Goal: Task Accomplishment & Management: Manage account settings

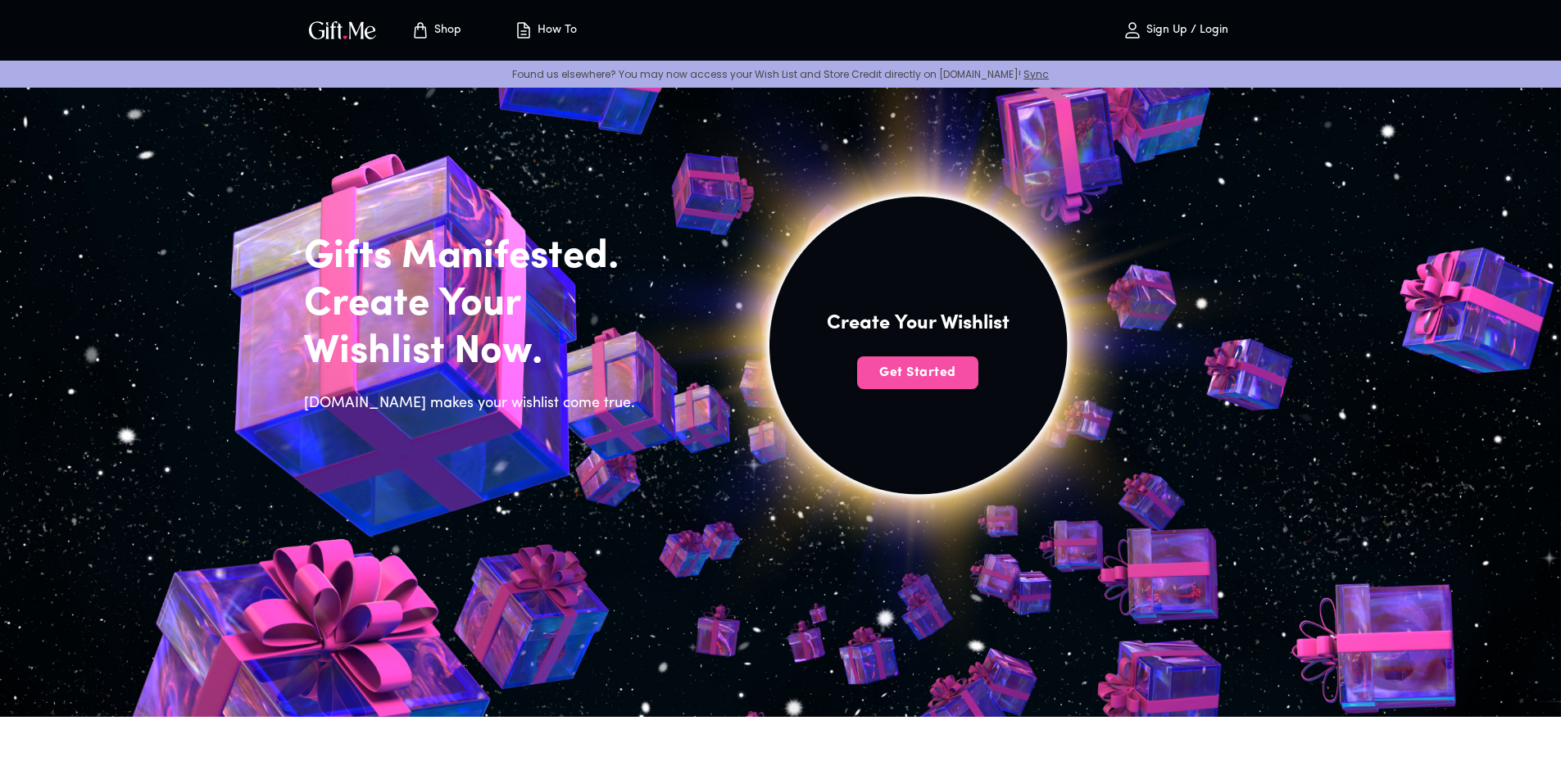
click at [920, 372] on span "Get Started" at bounding box center [917, 372] width 121 height 18
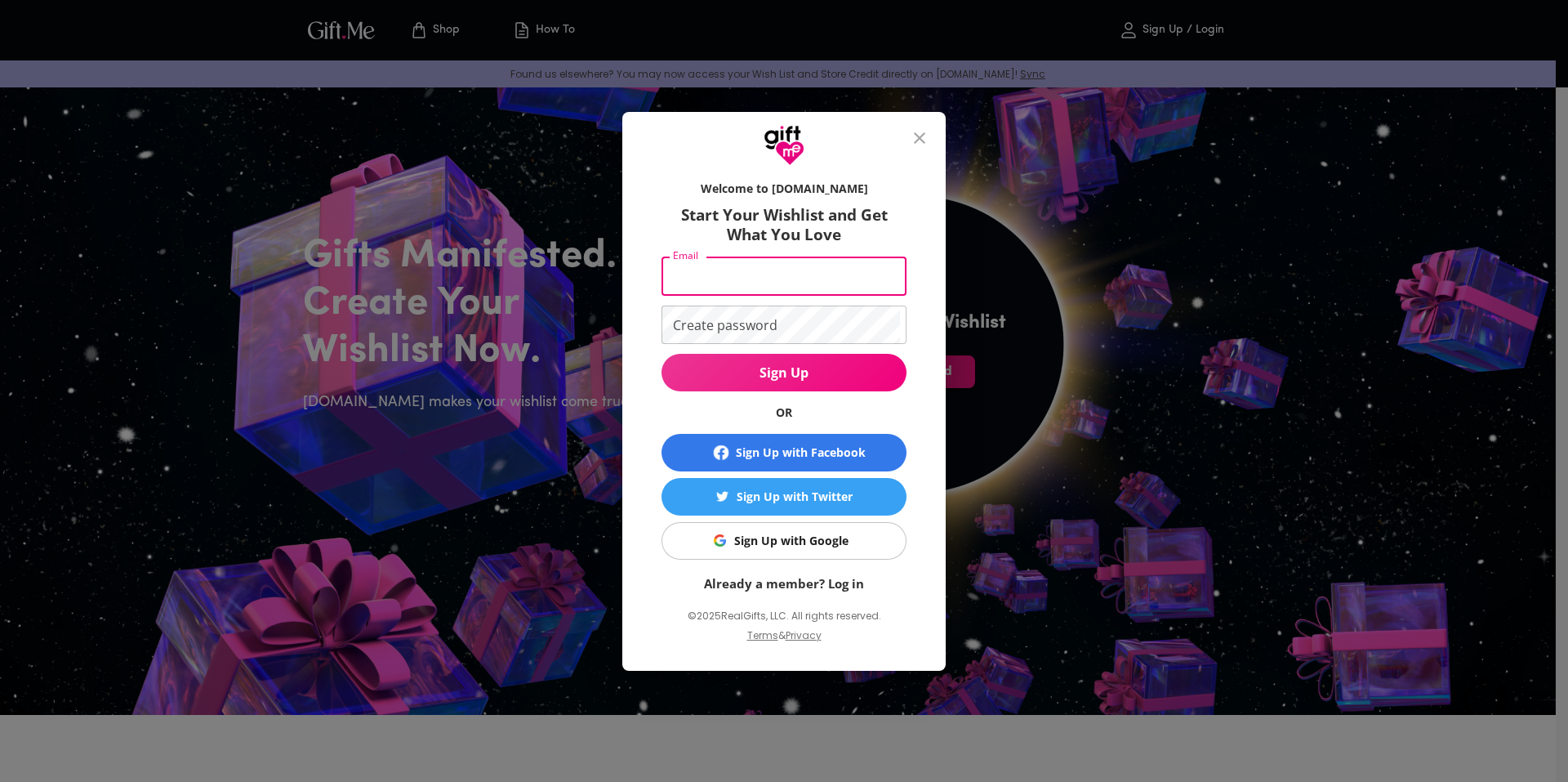
click at [767, 277] on input "Email" at bounding box center [781, 276] width 239 height 38
click at [776, 537] on div "Sign Up with Google" at bounding box center [791, 541] width 114 height 18
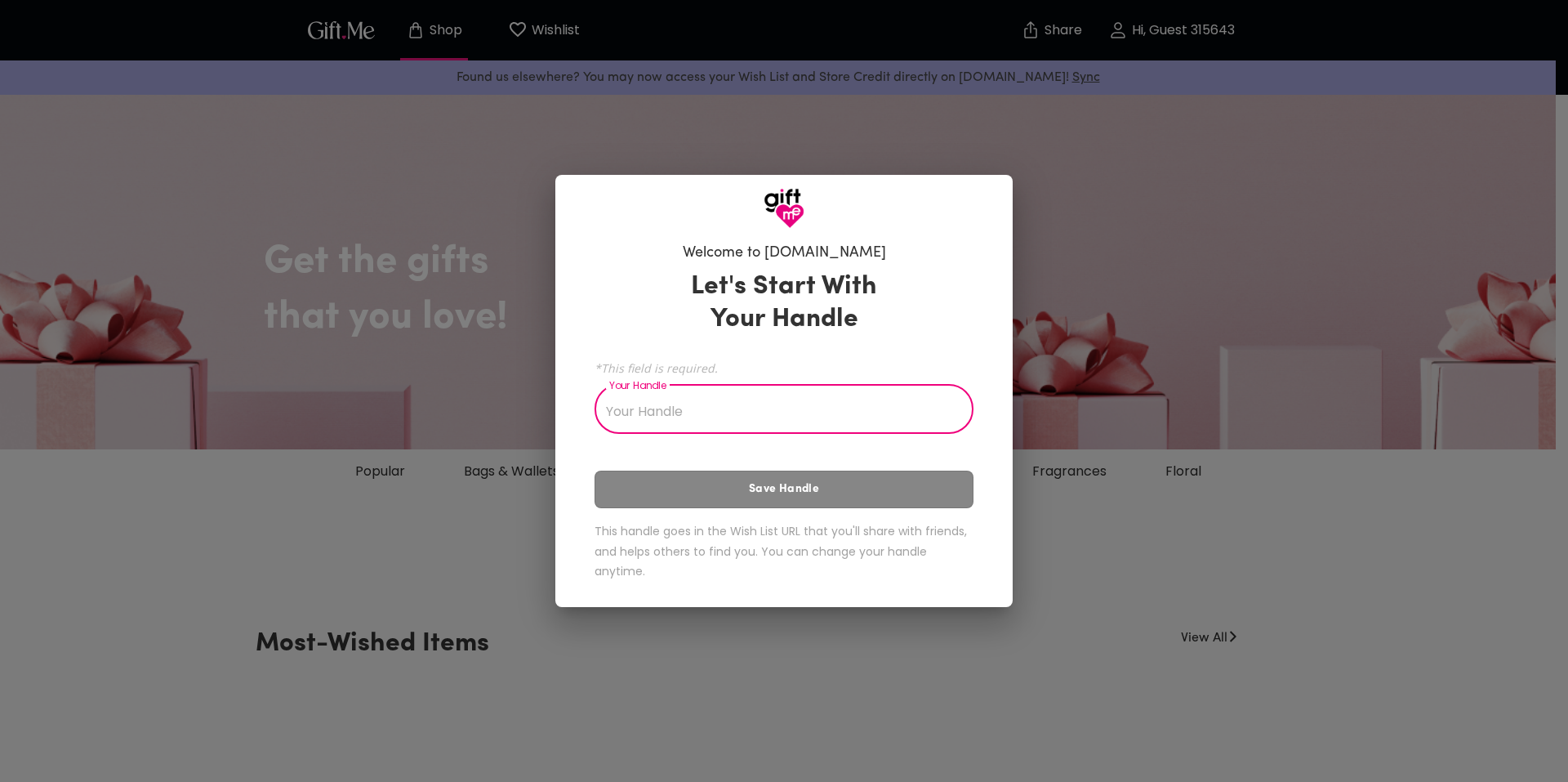
click at [849, 405] on input "Your Handle" at bounding box center [775, 411] width 361 height 46
type input "e"
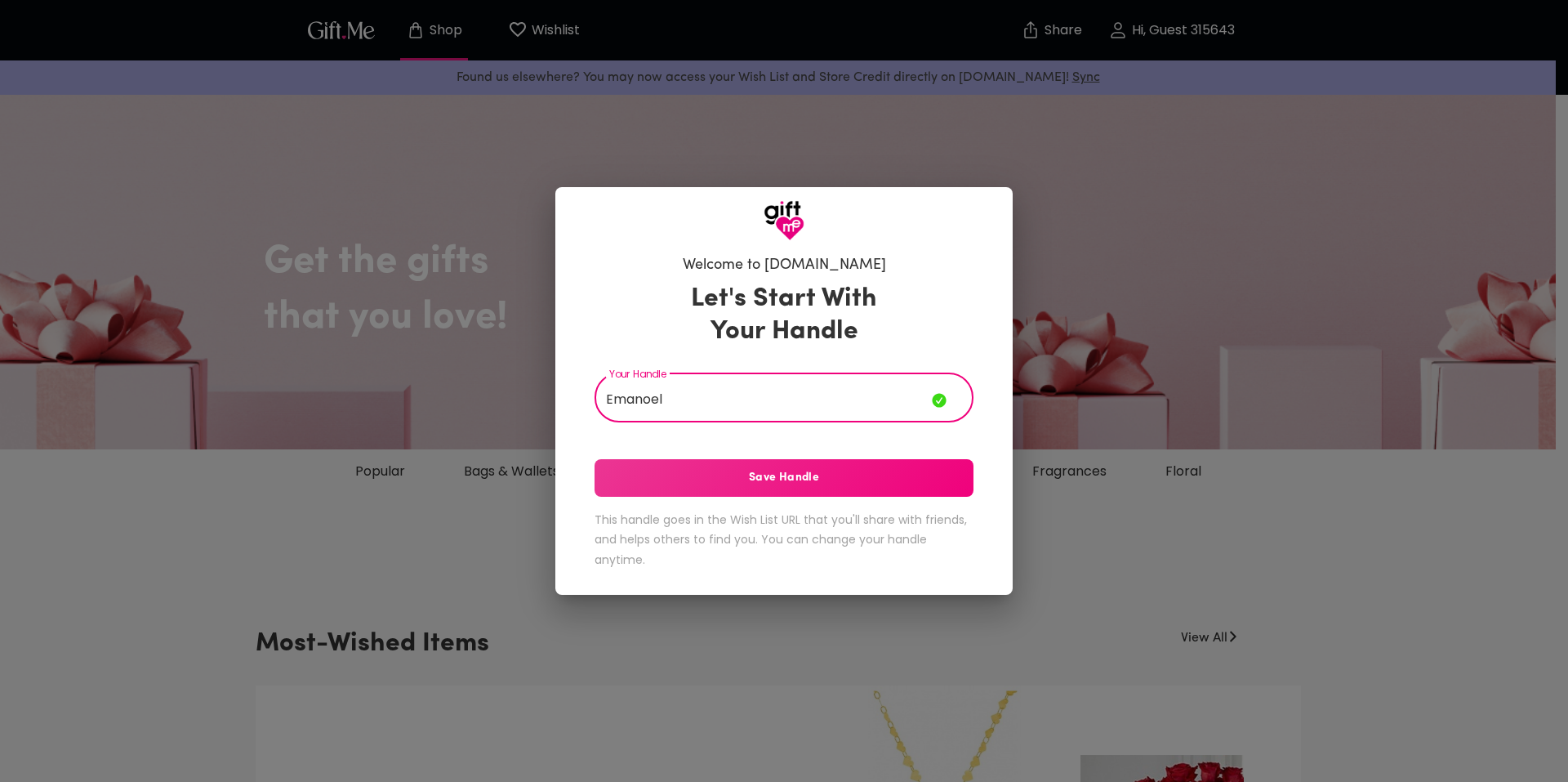
type input "Emanoel"
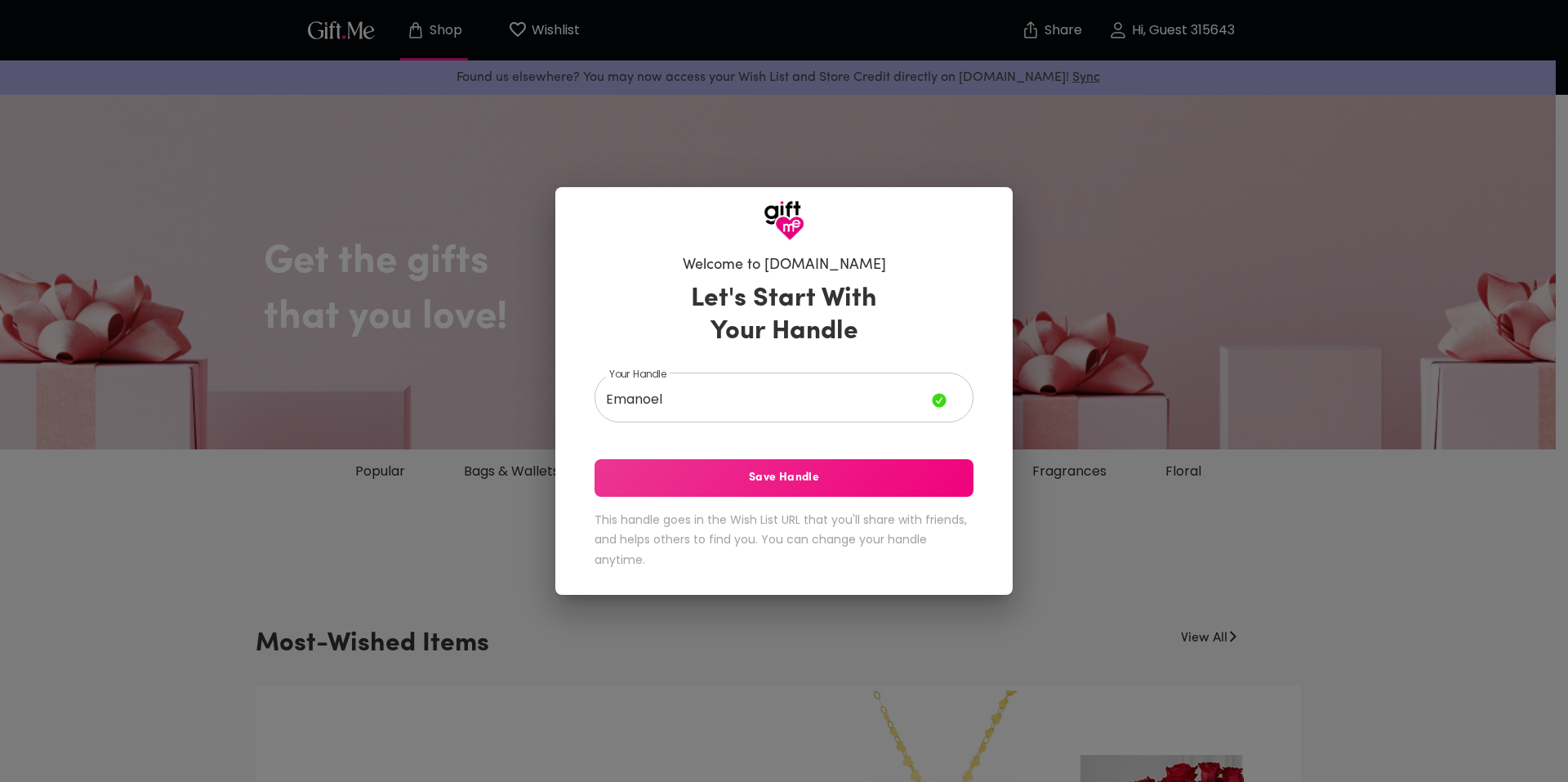
click at [893, 500] on div "Let's Start With Your Handle Your Handle Emanoel Your Handle Save Handle This h…" at bounding box center [784, 429] width 379 height 307
click at [894, 489] on button "Save Handle" at bounding box center [784, 477] width 379 height 38
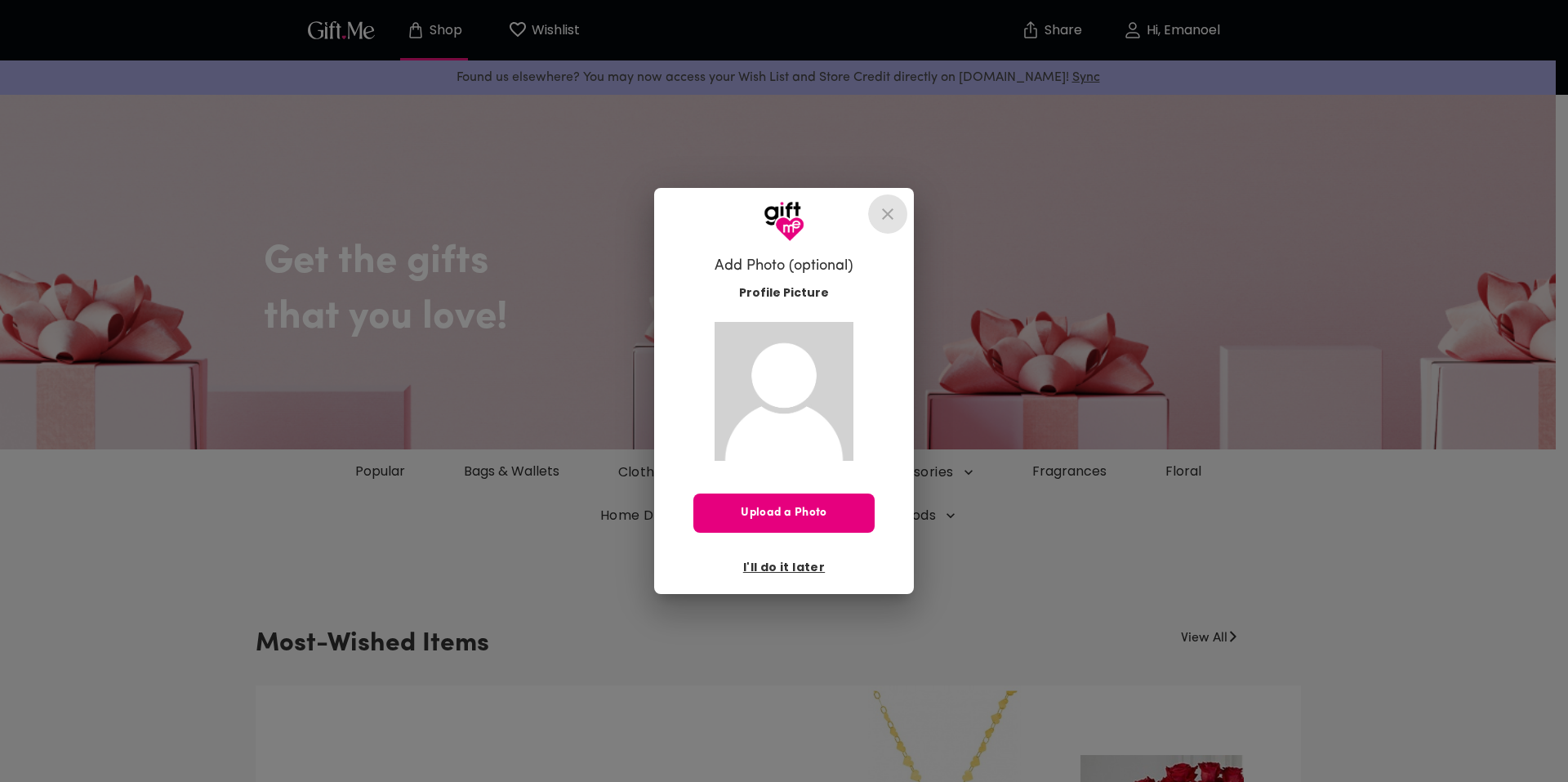
click at [885, 206] on icon "close" at bounding box center [888, 214] width 19 height 19
